Goal: Task Accomplishment & Management: Complete application form

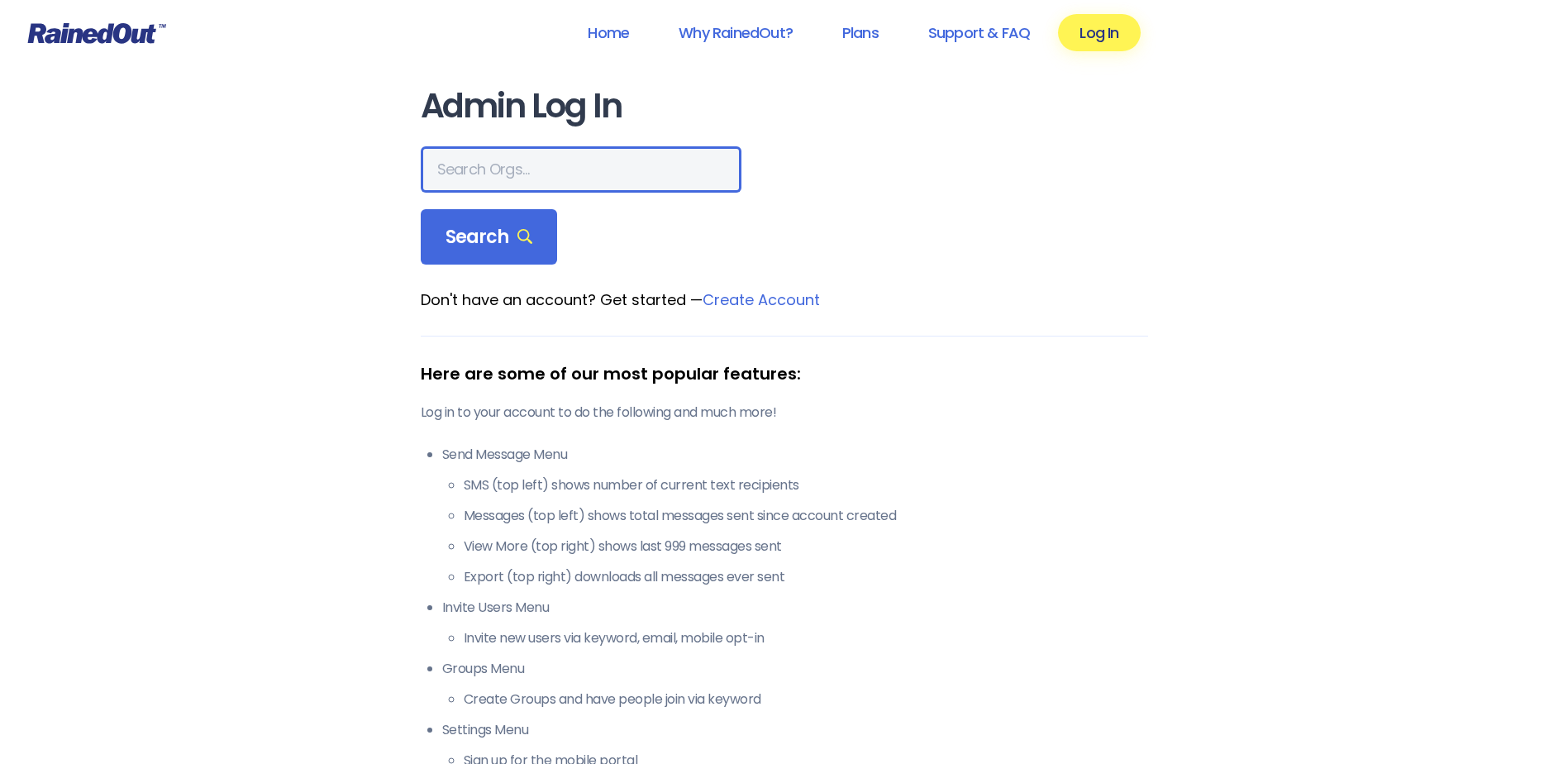
click at [489, 174] on input "text" at bounding box center [581, 169] width 321 height 47
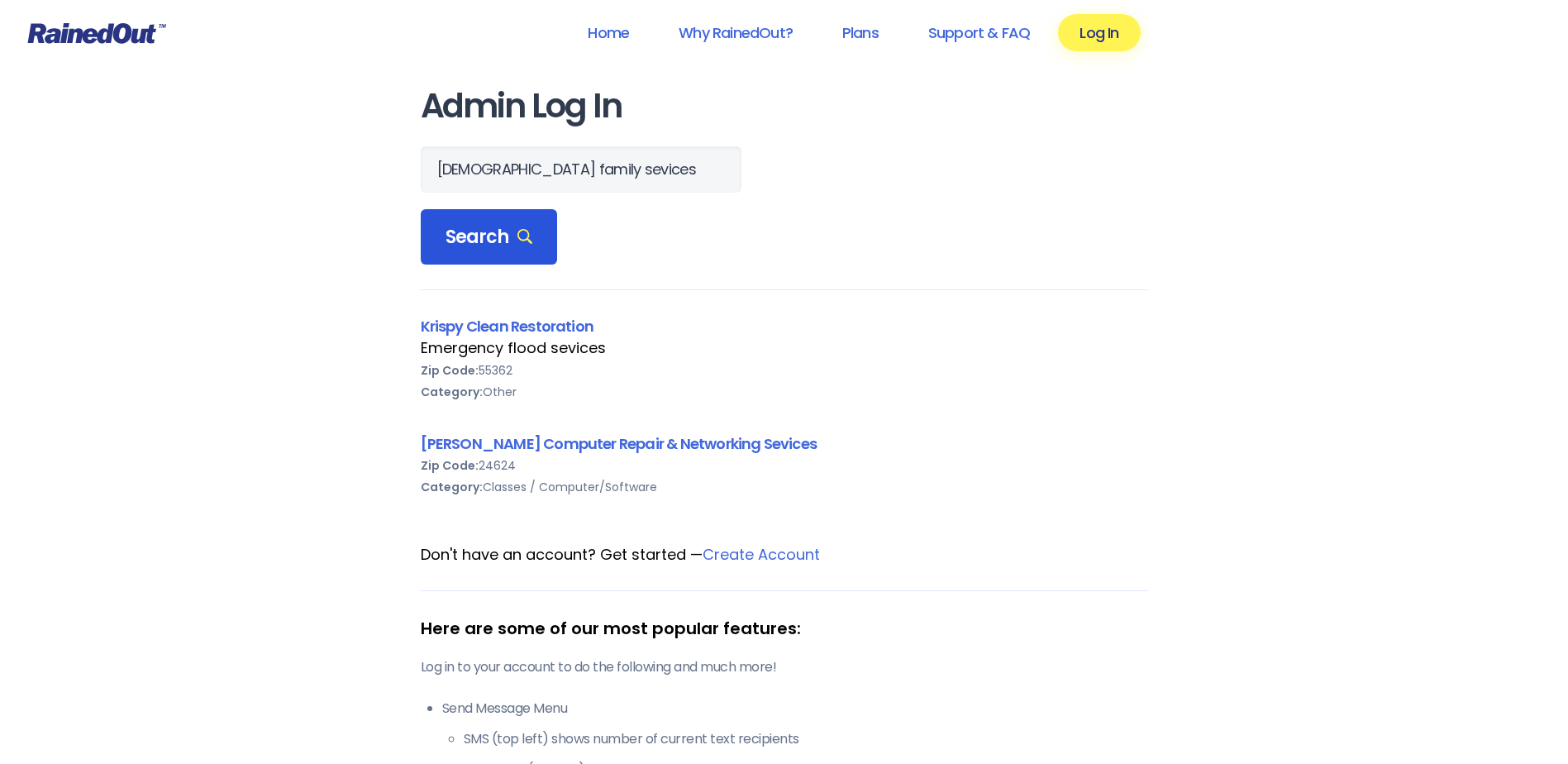
click at [478, 248] on span "Search" at bounding box center [489, 236] width 87 height 23
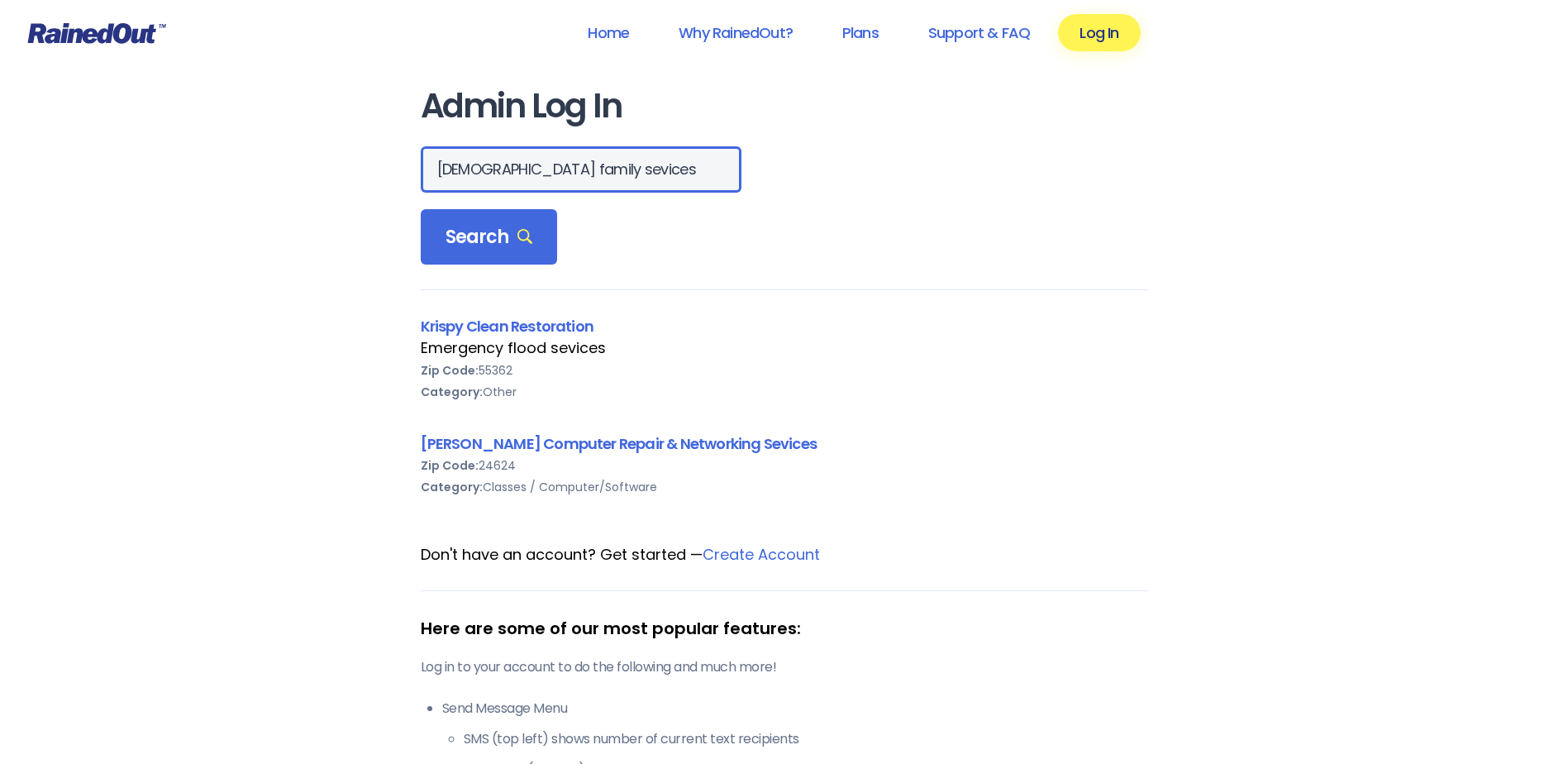
click at [600, 164] on input "[DEMOGRAPHIC_DATA] family sevices" at bounding box center [581, 169] width 321 height 47
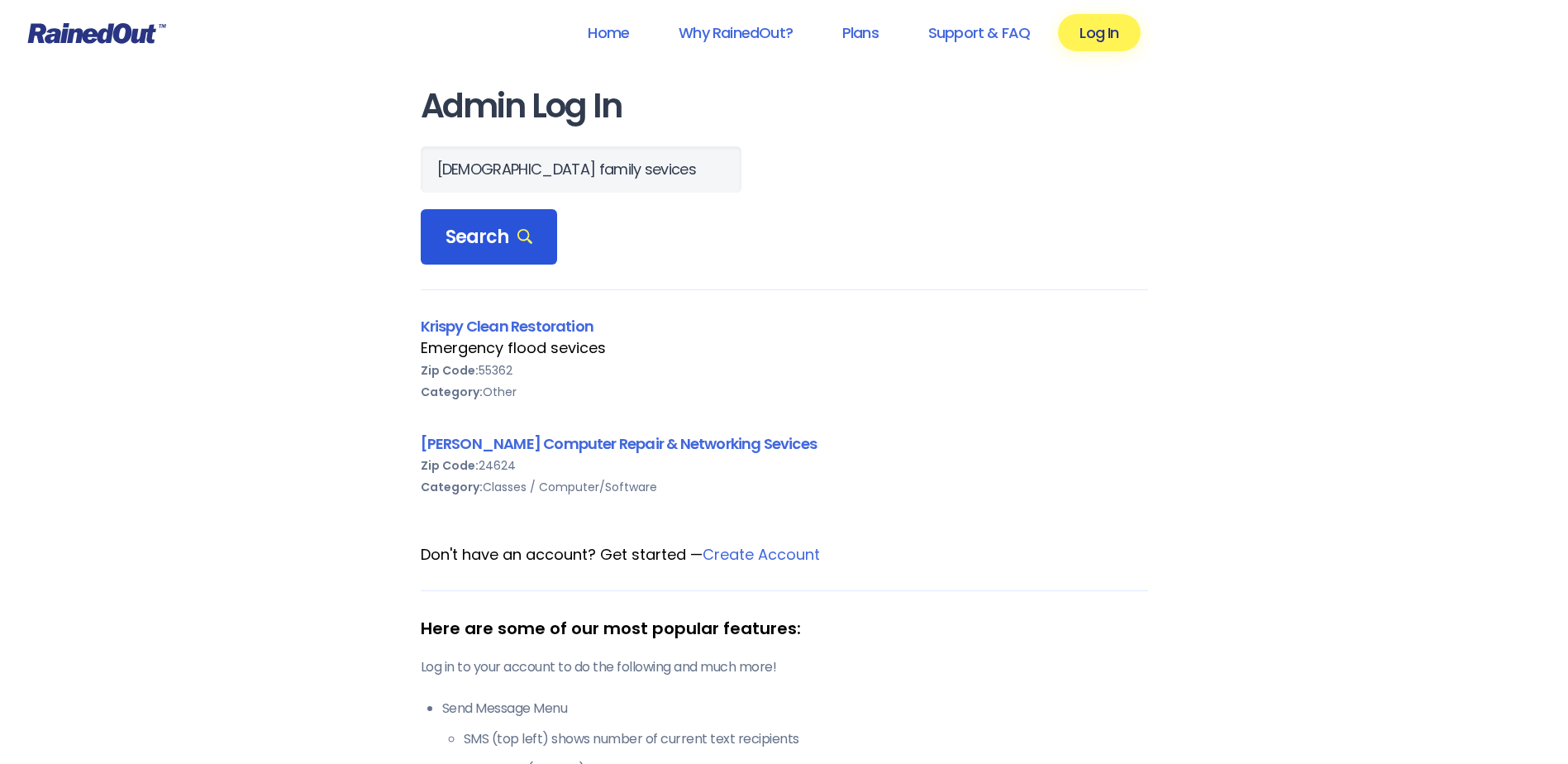
click at [462, 235] on span "Search" at bounding box center [489, 236] width 87 height 23
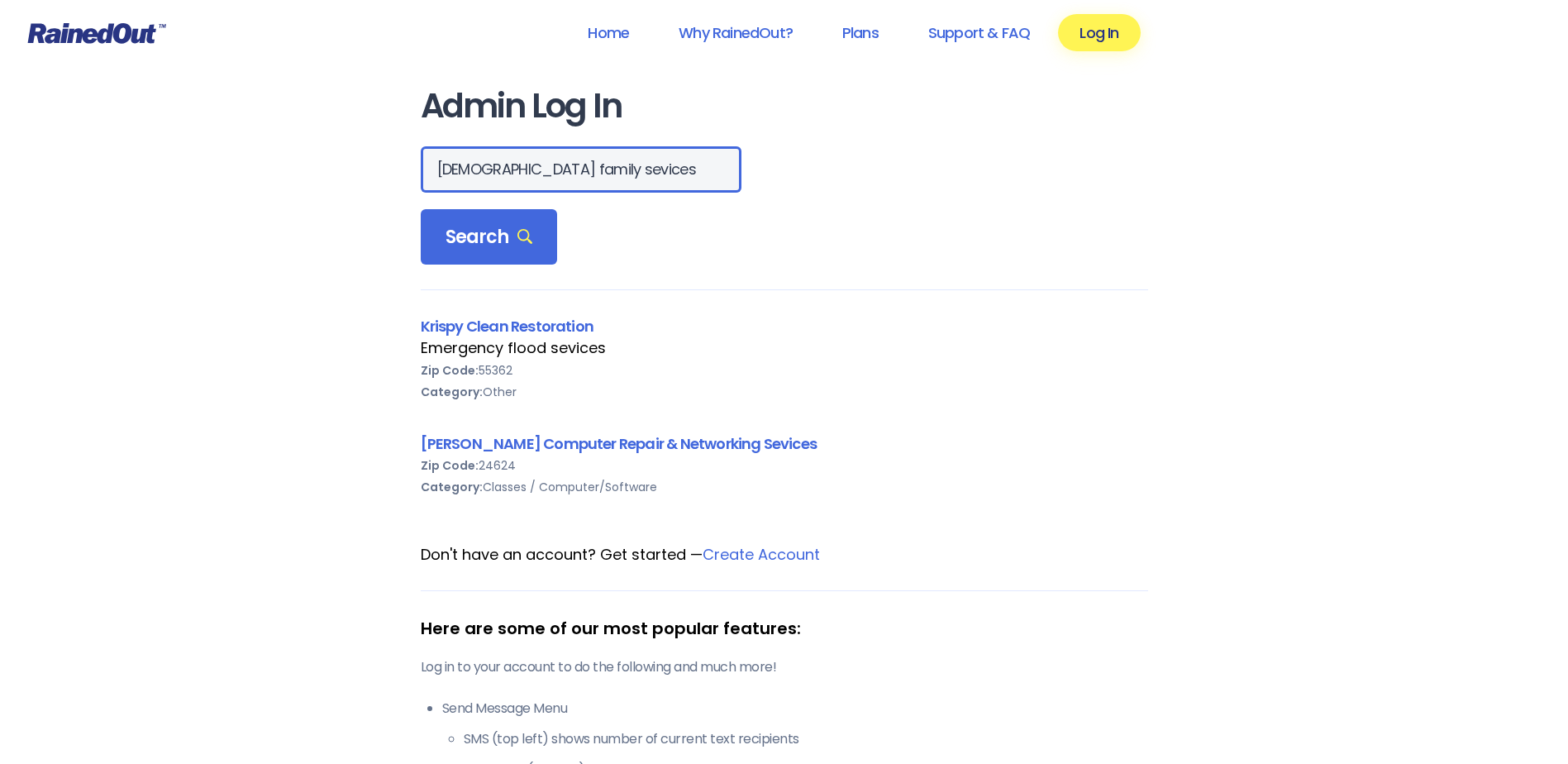
drag, startPoint x: 610, startPoint y: 168, endPoint x: 410, endPoint y: 194, distance: 201.7
click at [410, 194] on div "Admin Log In [DEMOGRAPHIC_DATA] family sevices Search Krispy Clean Restoration …" at bounding box center [784, 608] width 794 height 1216
type input "[DEMOGRAPHIC_DATA]"
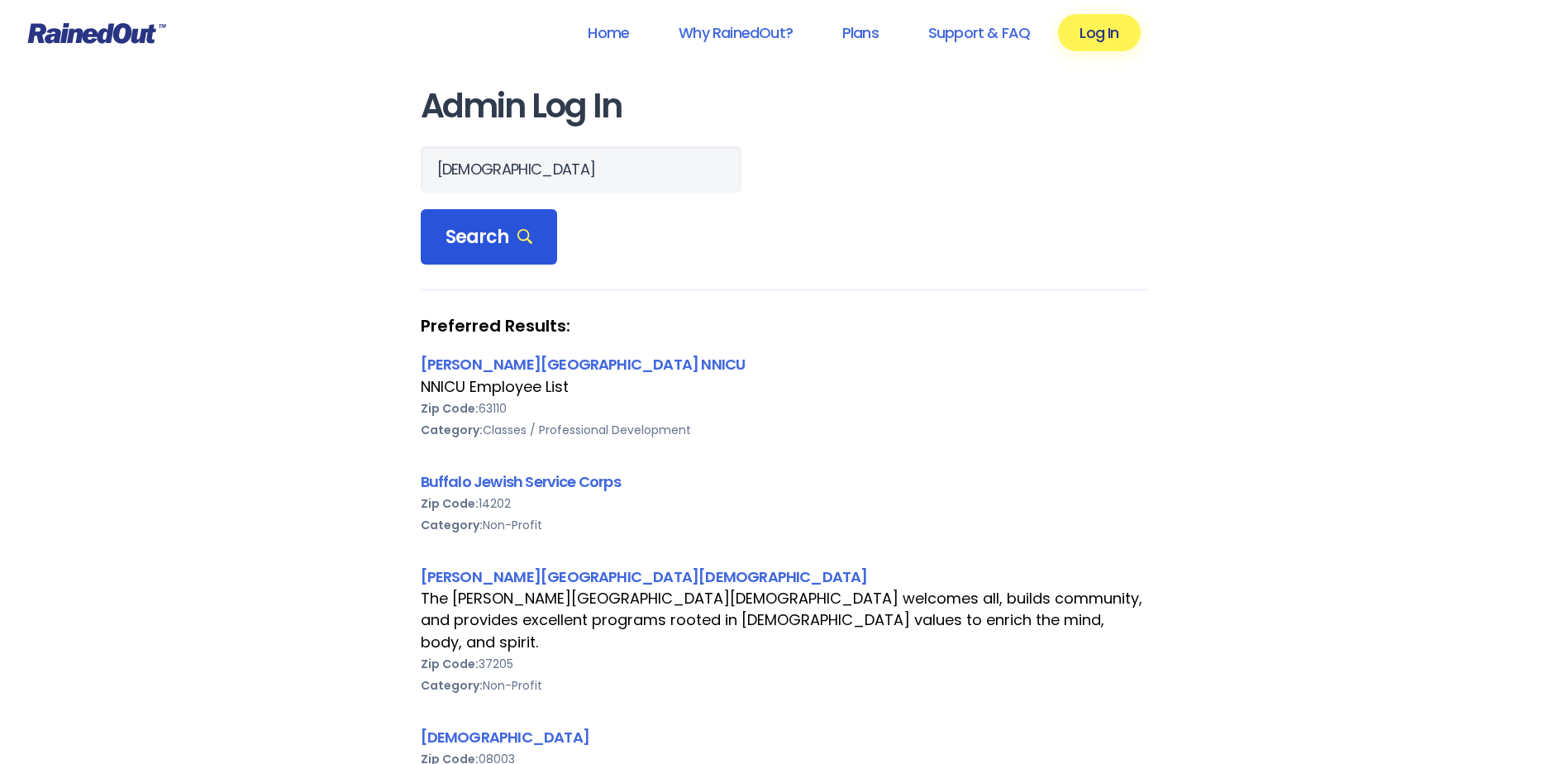
click at [467, 249] on div "Search" at bounding box center [489, 237] width 137 height 56
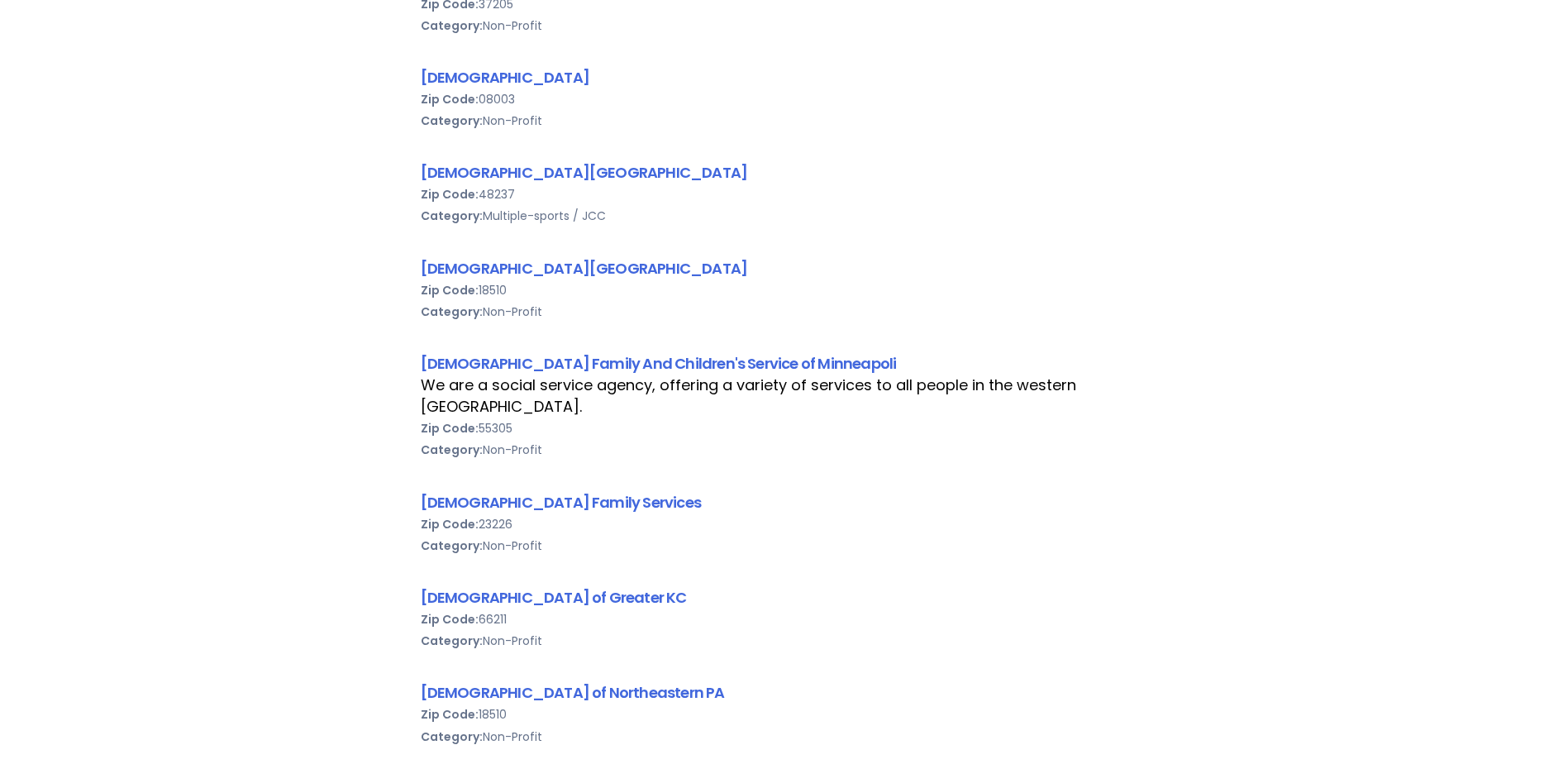
scroll to position [661, 0]
click at [498, 490] on link "[DEMOGRAPHIC_DATA] Family Services" at bounding box center [560, 501] width 280 height 20
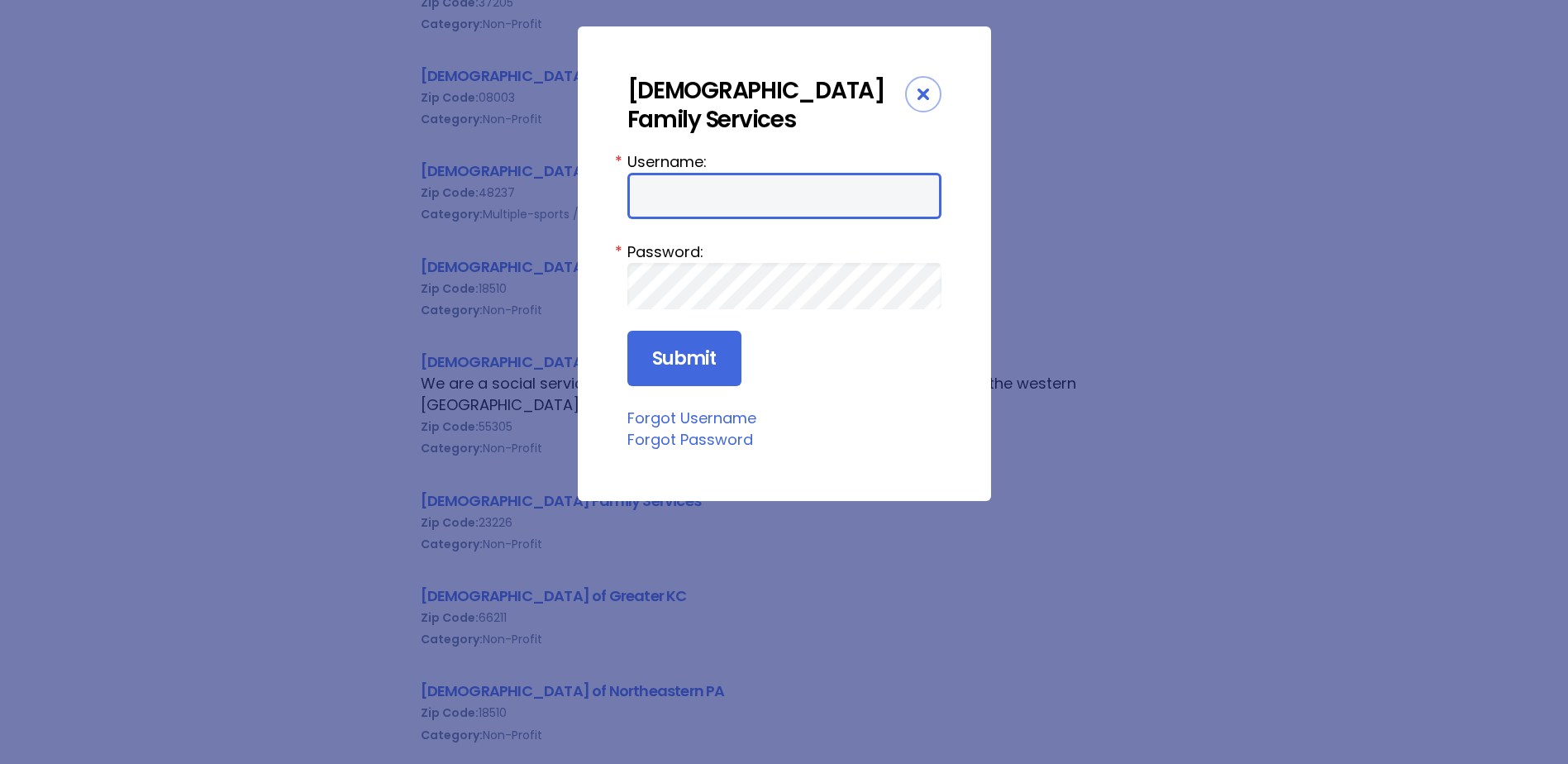
type input "tbaldwin"
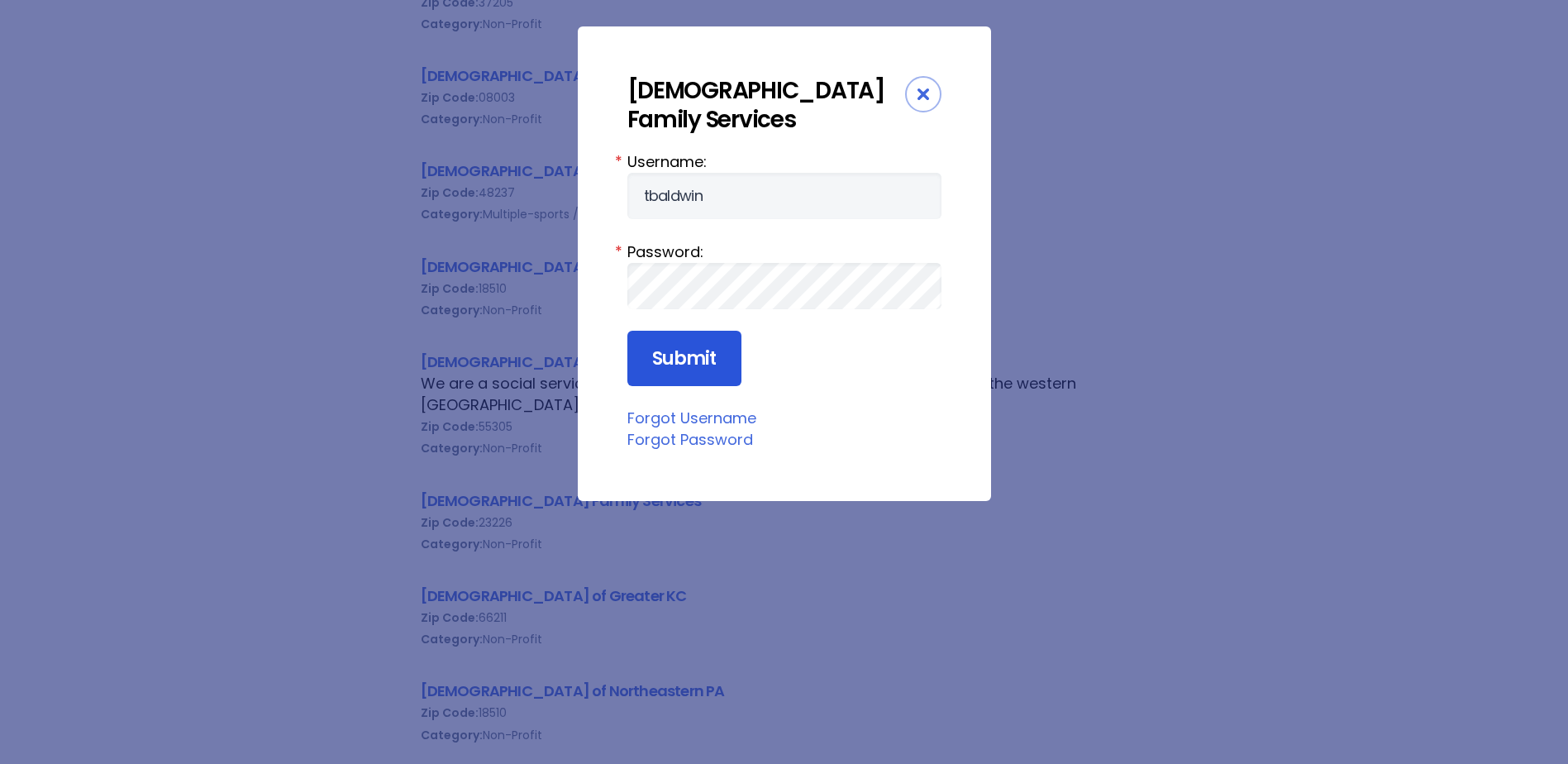
click at [685, 330] on input "Submit" at bounding box center [684, 358] width 114 height 56
